Goal: Use online tool/utility: Use online tool/utility

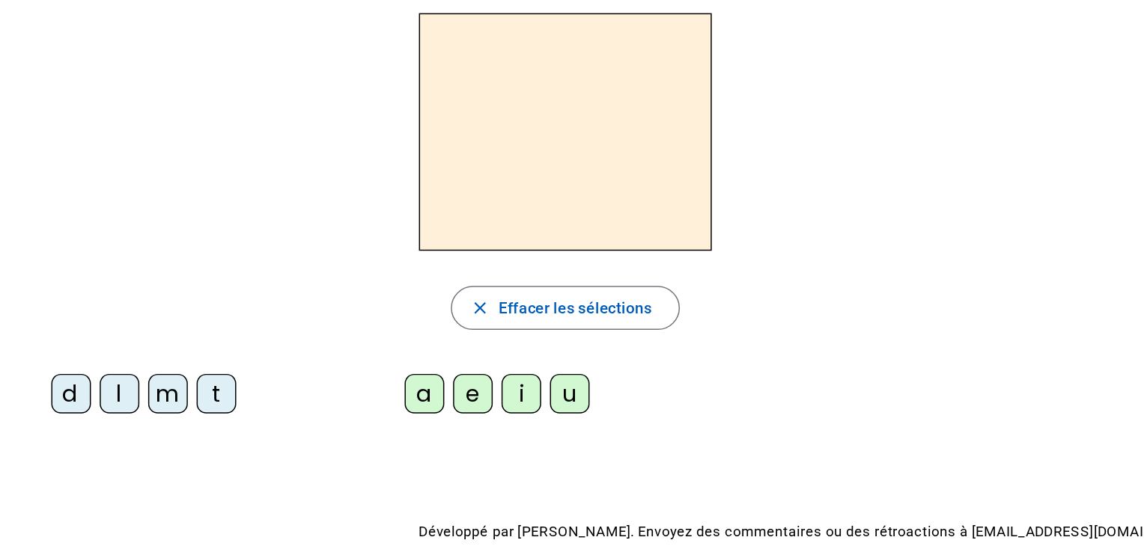
click at [77, 330] on div "d" at bounding box center [68, 324] width 27 height 27
click at [412, 321] on div "u" at bounding box center [407, 324] width 27 height 27
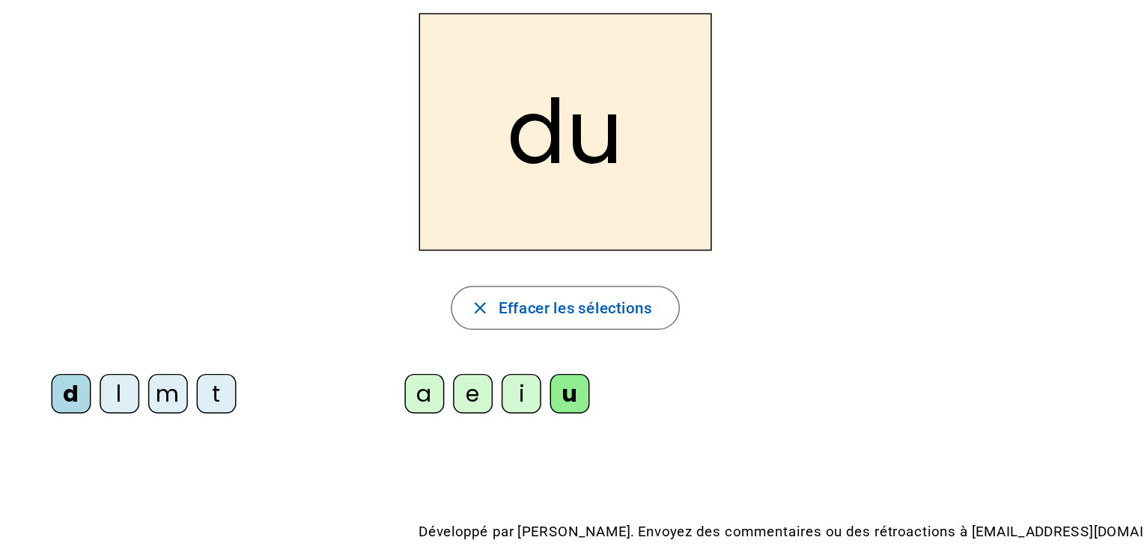
click at [168, 319] on div "t" at bounding box center [166, 324] width 27 height 27
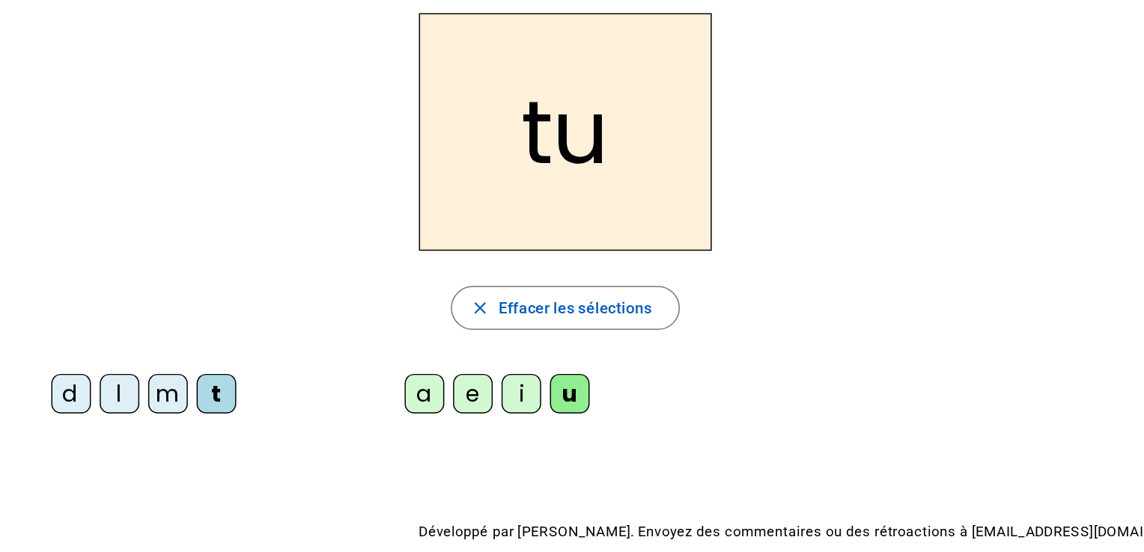
click at [304, 331] on div "a" at bounding box center [308, 324] width 27 height 27
click at [341, 334] on div "e" at bounding box center [341, 324] width 27 height 27
click at [64, 327] on div "d" at bounding box center [68, 324] width 27 height 27
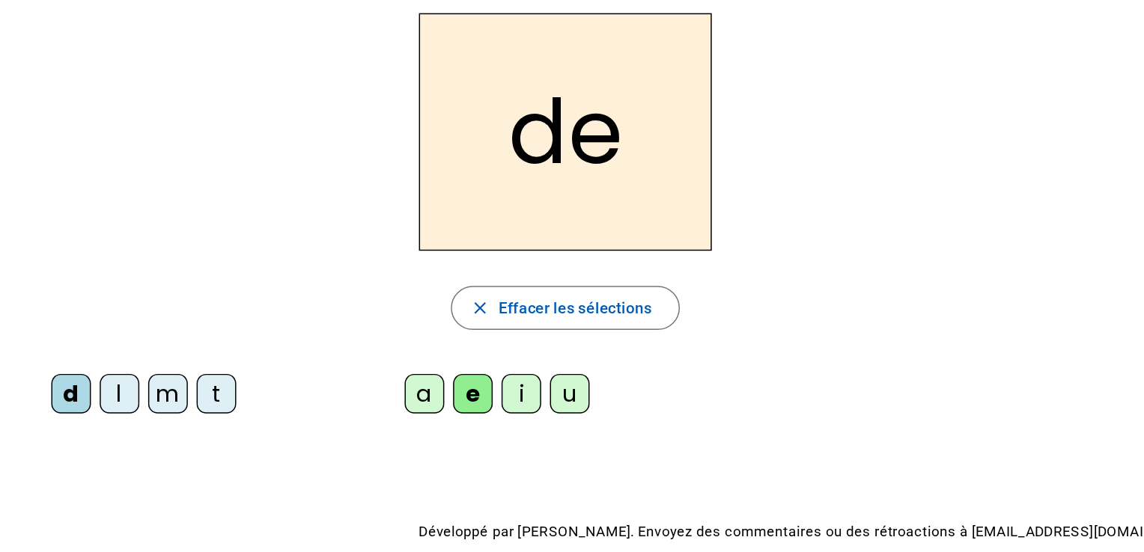
click at [123, 323] on div "m" at bounding box center [134, 324] width 27 height 27
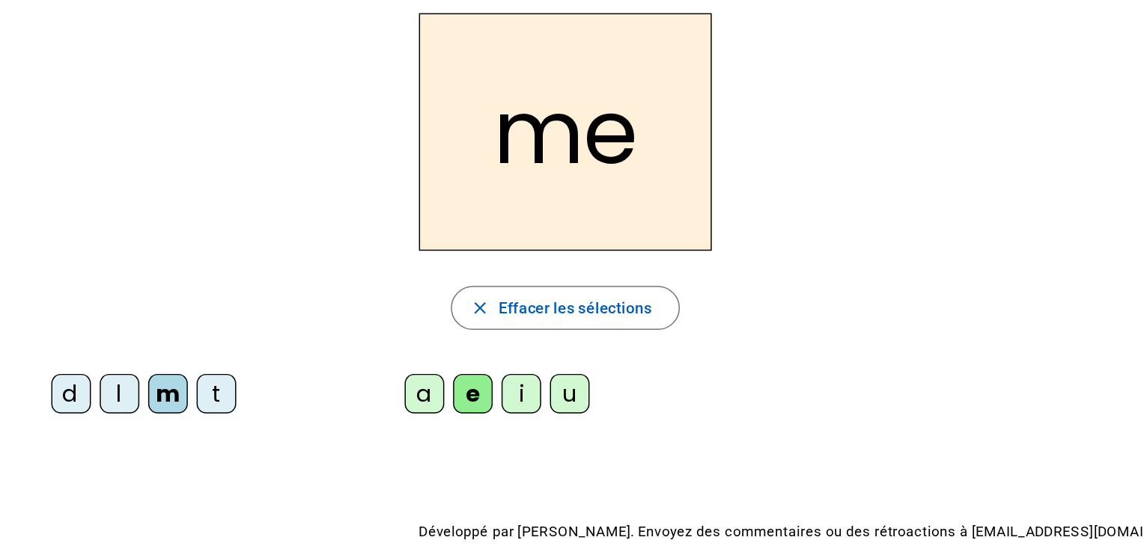
click at [375, 314] on div "i" at bounding box center [374, 324] width 27 height 27
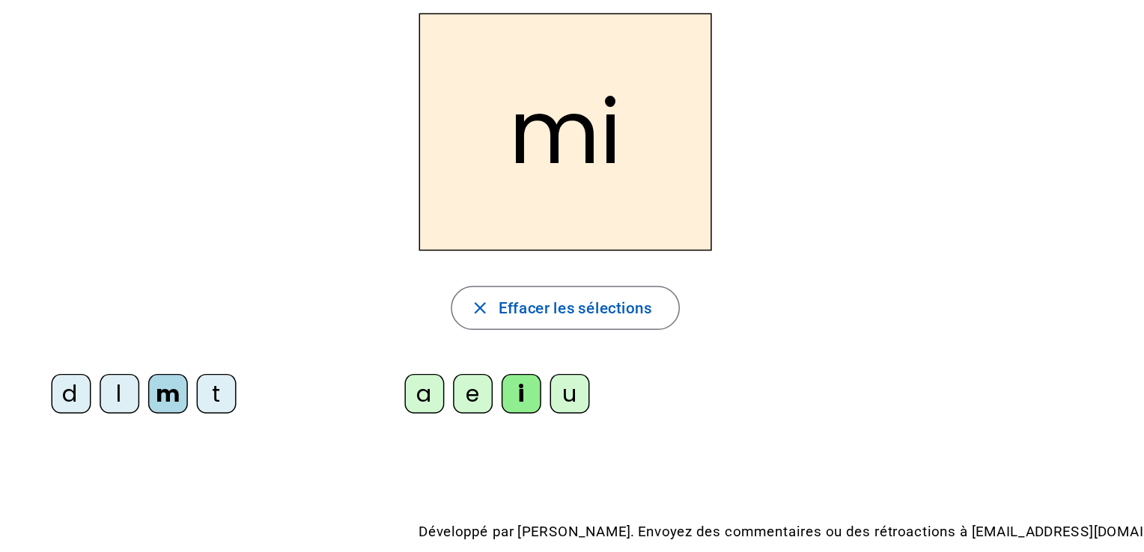
click at [346, 323] on div "e" at bounding box center [341, 324] width 27 height 27
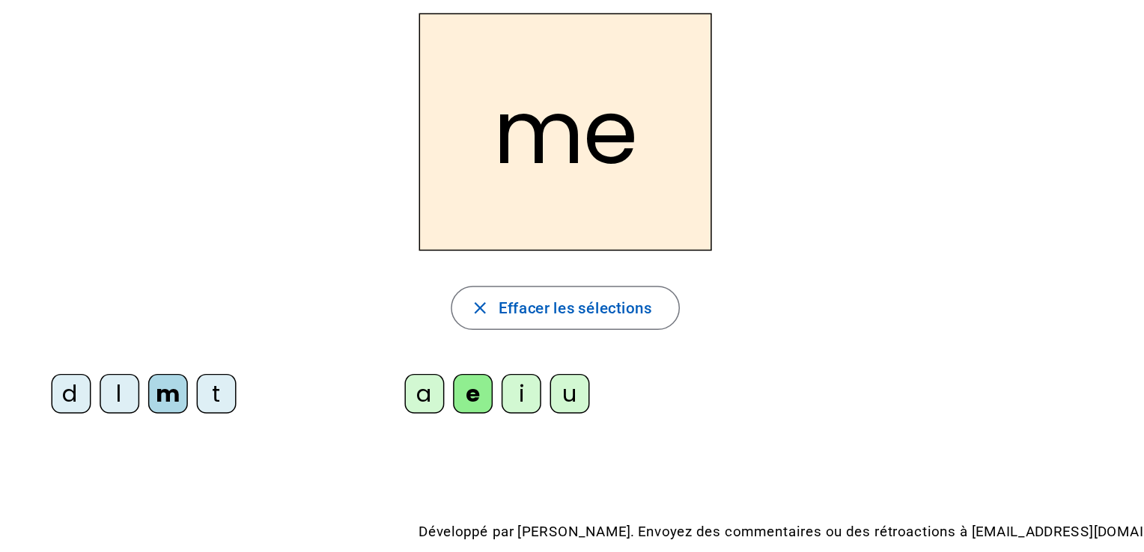
click at [375, 326] on div "i" at bounding box center [374, 324] width 27 height 27
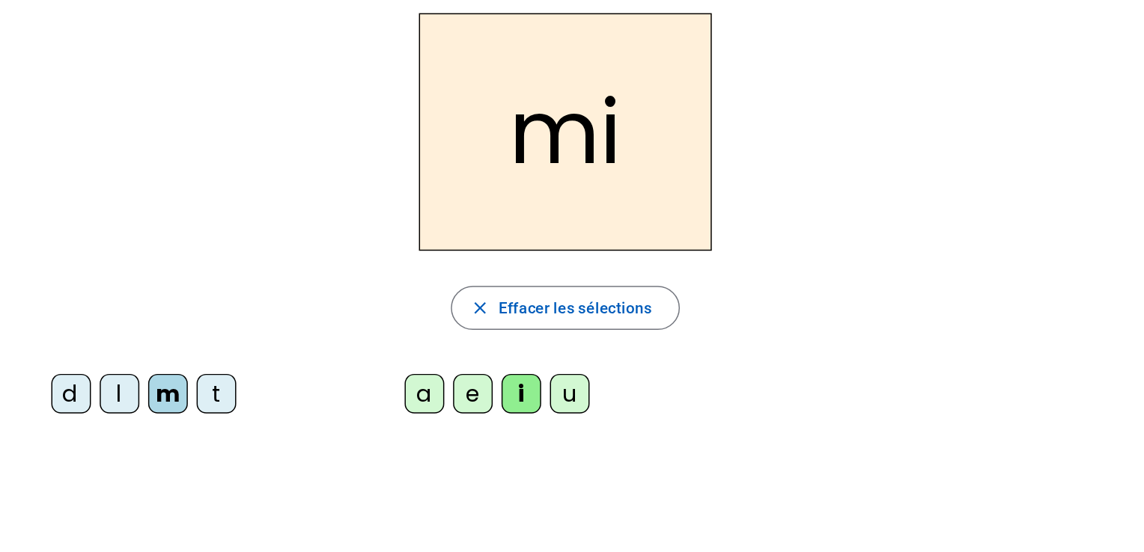
click at [302, 323] on div "a" at bounding box center [308, 324] width 27 height 27
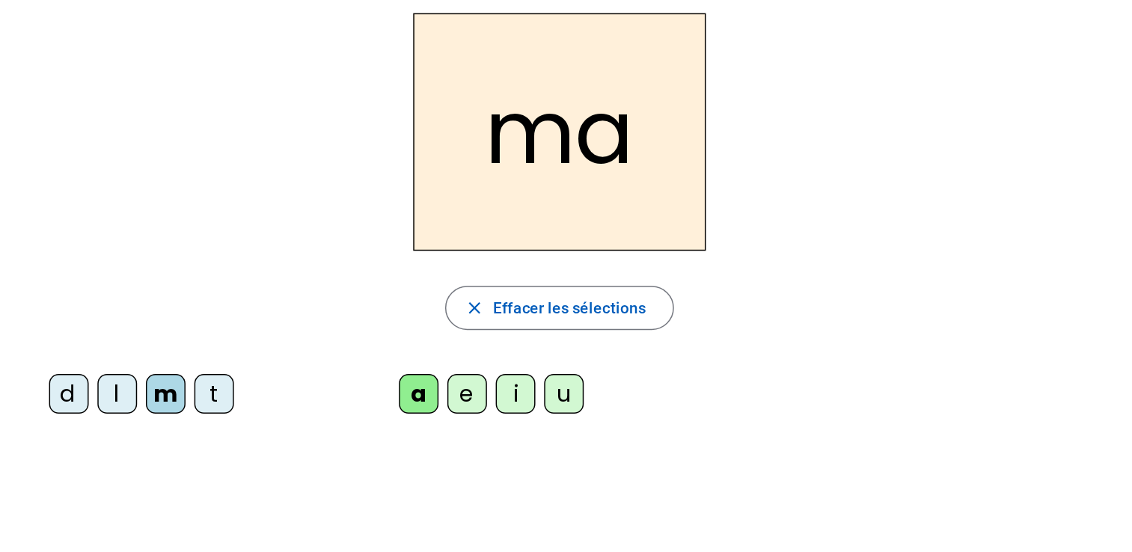
click at [335, 323] on div "e" at bounding box center [337, 324] width 27 height 27
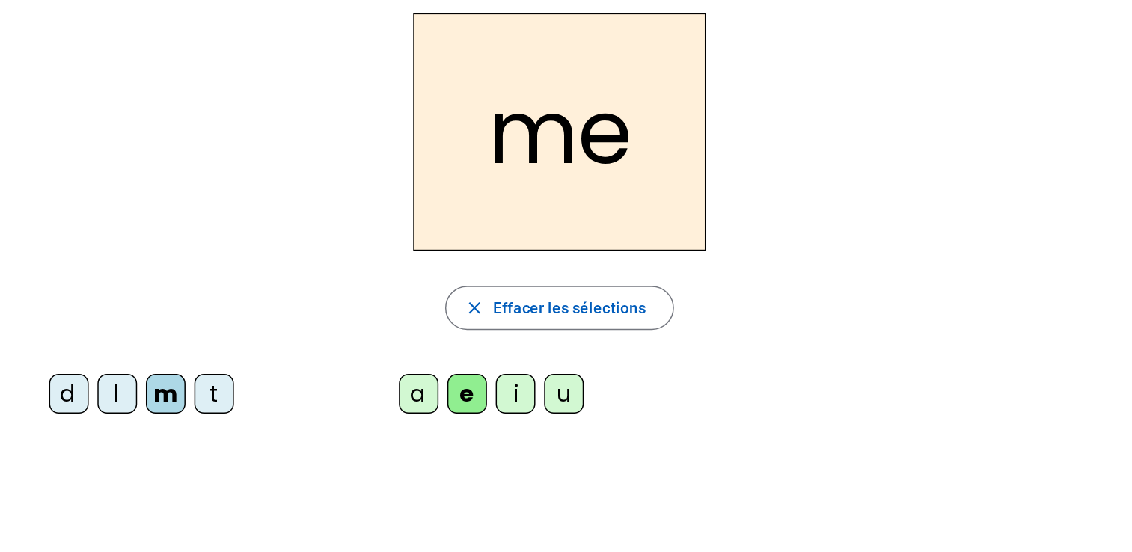
click at [312, 325] on div "a" at bounding box center [304, 324] width 27 height 27
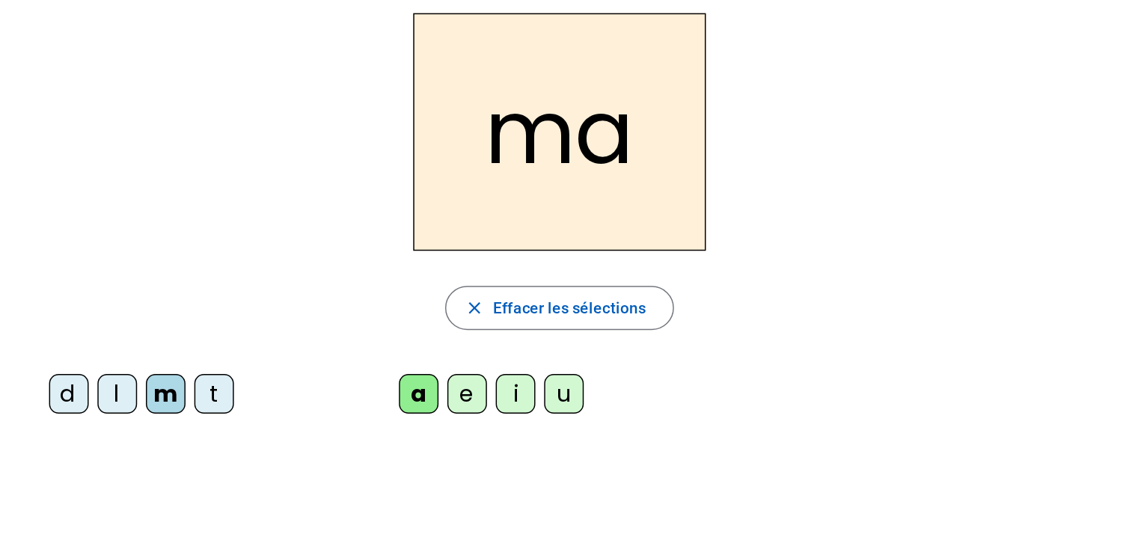
click at [332, 324] on div "e" at bounding box center [337, 324] width 27 height 27
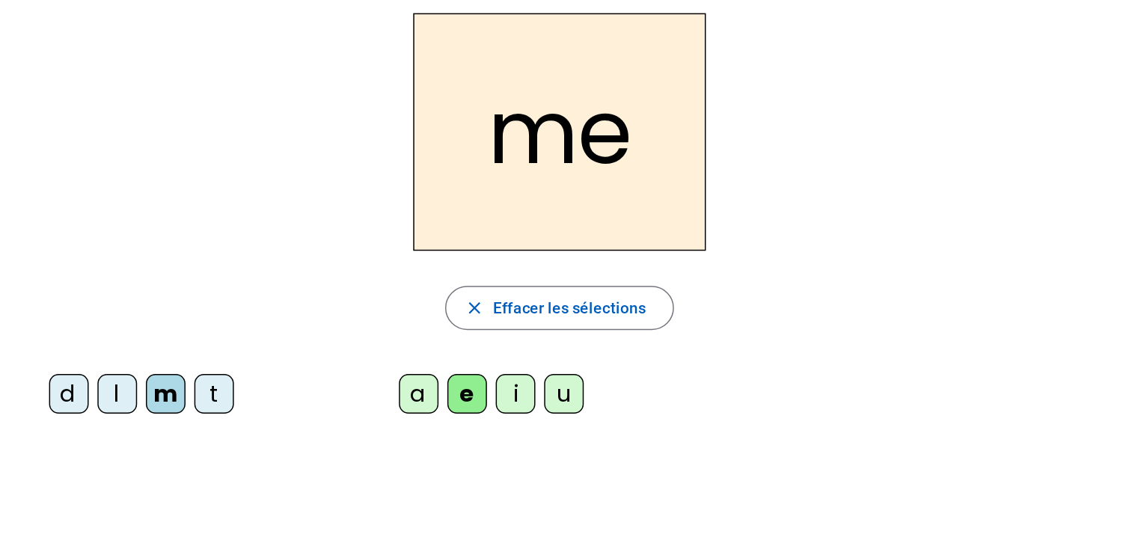
click at [362, 328] on div "i" at bounding box center [370, 324] width 27 height 27
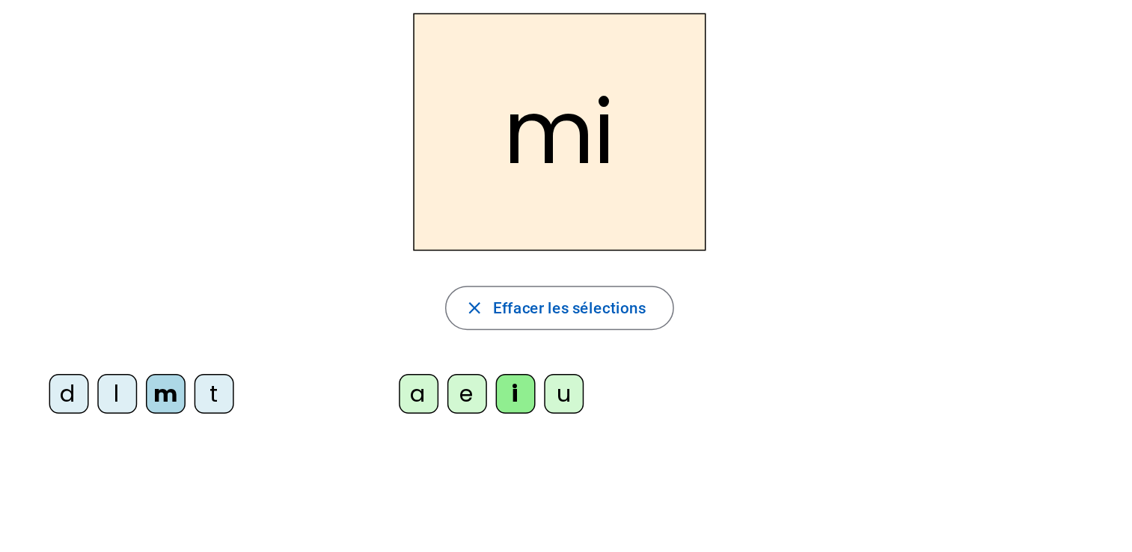
click at [165, 330] on div "t" at bounding box center [165, 324] width 27 height 27
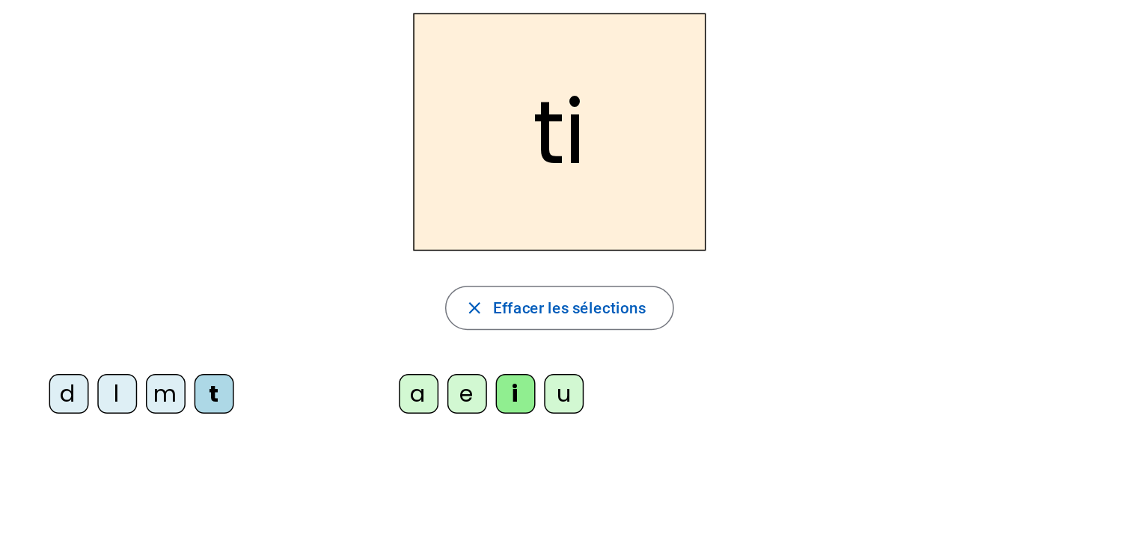
click at [99, 327] on div "l" at bounding box center [99, 324] width 27 height 27
click at [327, 323] on div "e" at bounding box center [337, 324] width 27 height 27
